Goal: Task Accomplishment & Management: Manage account settings

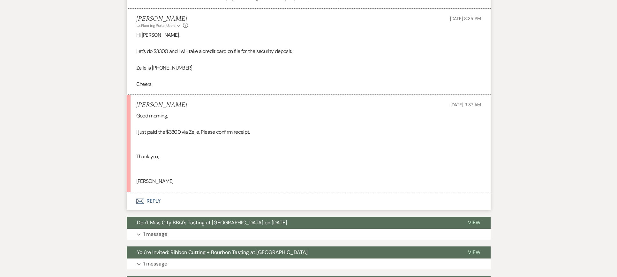
scroll to position [430, 0]
click at [153, 201] on button "Envelope Reply" at bounding box center [309, 201] width 364 height 18
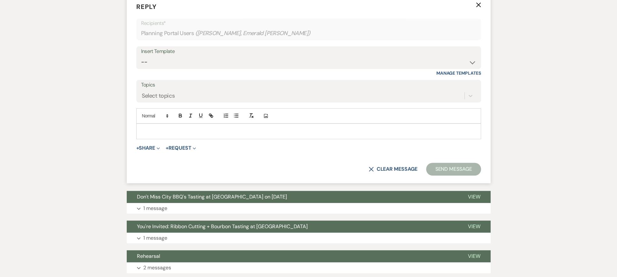
scroll to position [627, 0]
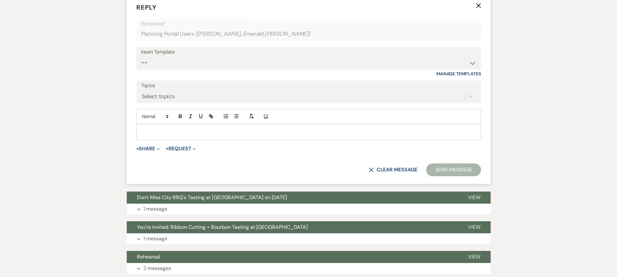
click at [163, 129] on p at bounding box center [308, 131] width 335 height 7
click at [456, 173] on button "Send Message" at bounding box center [453, 169] width 55 height 13
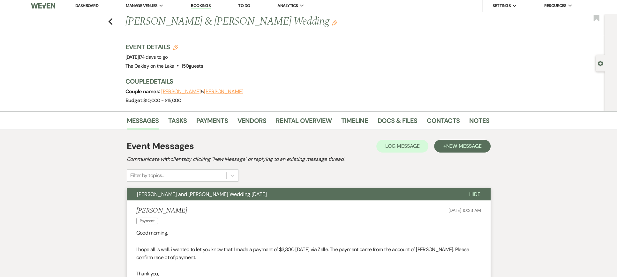
scroll to position [0, 0]
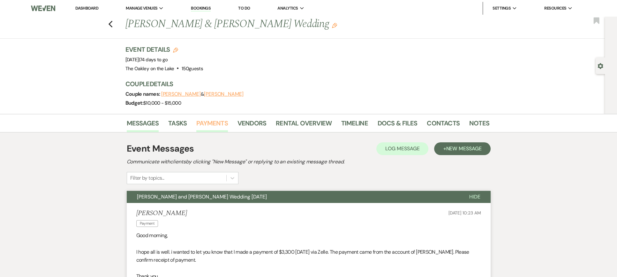
click at [217, 123] on link "Payments" at bounding box center [212, 125] width 32 height 14
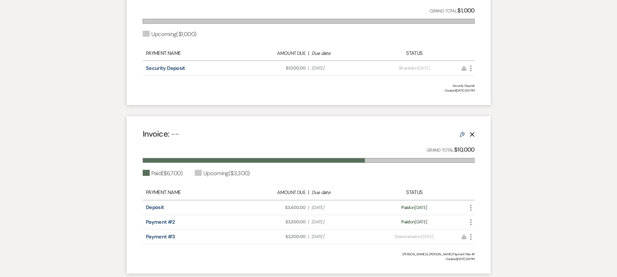
scroll to position [224, 0]
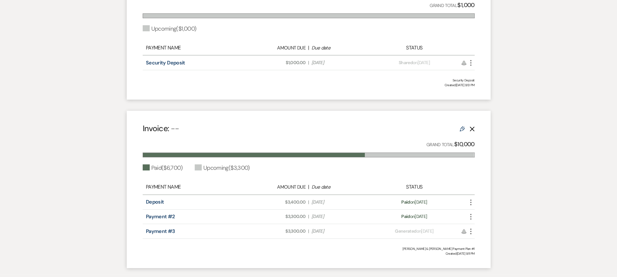
click at [470, 232] on icon "More" at bounding box center [471, 232] width 8 height 8
click at [497, 263] on button "Check [PERSON_NAME] [PERSON_NAME] as Paid" at bounding box center [499, 266] width 65 height 11
click at [470, 232] on icon "More" at bounding box center [471, 232] width 8 height 8
click at [482, 264] on button "Check [PERSON_NAME] [PERSON_NAME] as Paid" at bounding box center [499, 266] width 65 height 11
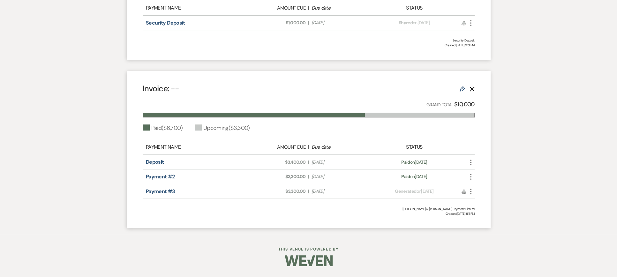
scroll to position [270, 0]
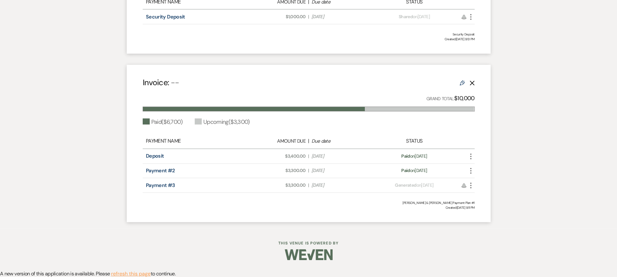
click at [471, 186] on icon "More" at bounding box center [471, 186] width 8 height 8
click at [485, 217] on button "Check [PERSON_NAME] [PERSON_NAME] as Paid" at bounding box center [499, 220] width 65 height 11
click at [465, 185] on use at bounding box center [464, 185] width 4 height 4
click at [304, 184] on div "Amount Due: $3,300.00 | Due Date [DATE]" at bounding box center [309, 185] width 130 height 7
click at [472, 186] on icon "More" at bounding box center [471, 186] width 8 height 8
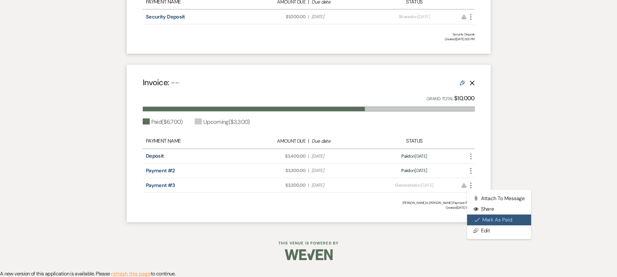
click at [492, 218] on button "Check [PERSON_NAME] [PERSON_NAME] as Paid" at bounding box center [499, 220] width 65 height 11
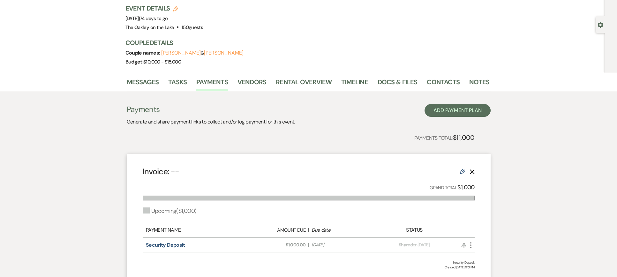
scroll to position [0, 0]
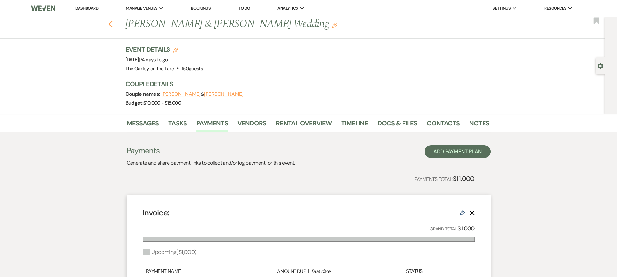
click at [111, 23] on icon "Previous" at bounding box center [110, 24] width 5 height 8
